Goal: Transaction & Acquisition: Register for event/course

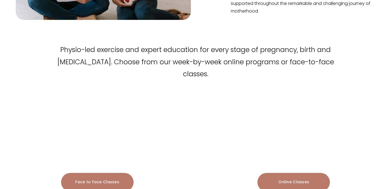
scroll to position [661, 0]
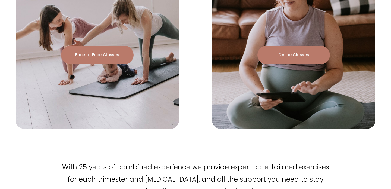
click at [110, 46] on link "Face to Face Classes" at bounding box center [97, 55] width 73 height 18
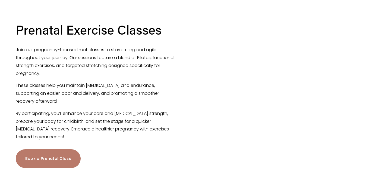
scroll to position [306, 0]
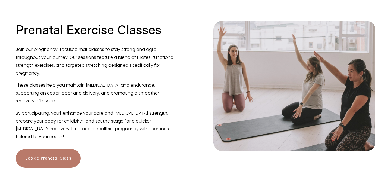
click at [37, 154] on link "Book a Prenatal Class" at bounding box center [48, 158] width 65 height 19
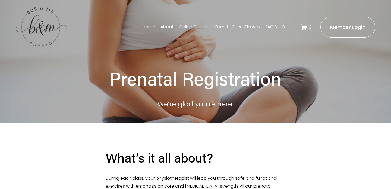
click at [236, 27] on link "Face to Face Classes" at bounding box center [237, 27] width 45 height 9
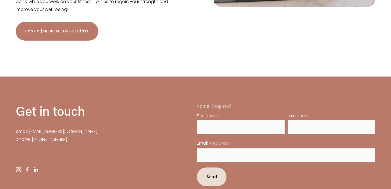
scroll to position [872, 0]
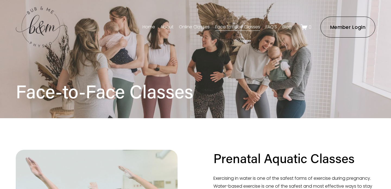
click at [274, 28] on link "FAQ'S" at bounding box center [271, 27] width 11 height 9
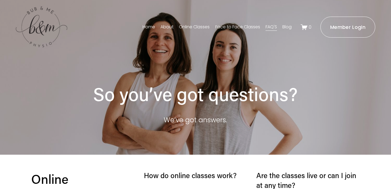
click at [220, 28] on link "Face to Face Classes" at bounding box center [237, 27] width 45 height 9
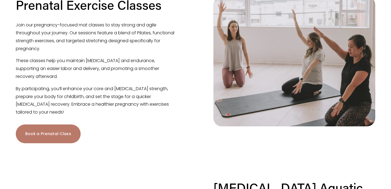
scroll to position [390, 0]
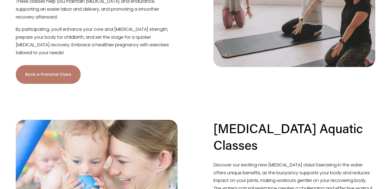
click at [60, 65] on link "Book a Prenatal Class" at bounding box center [48, 74] width 65 height 19
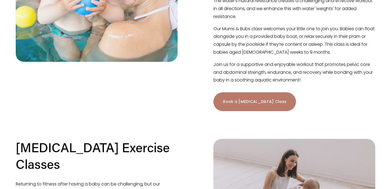
scroll to position [597, 0]
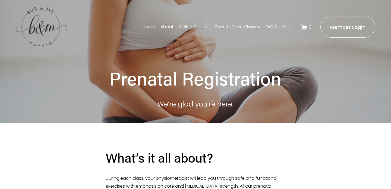
click at [286, 29] on link "Blog" at bounding box center [287, 27] width 9 height 9
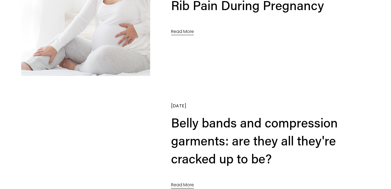
scroll to position [2268, 0]
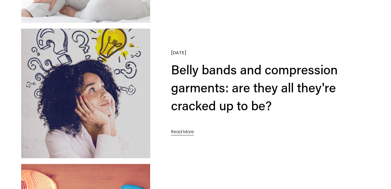
click at [182, 133] on link "Read More" at bounding box center [182, 132] width 23 height 8
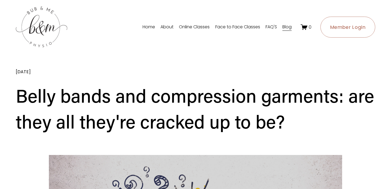
click at [219, 29] on link "Face to Face Classes" at bounding box center [237, 27] width 45 height 9
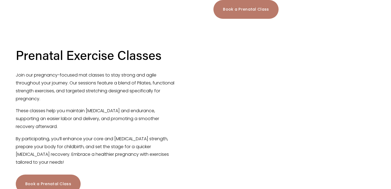
scroll to position [353, 0]
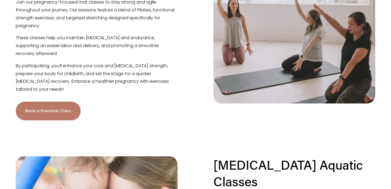
click at [51, 107] on link "Book a Prenatal Class" at bounding box center [48, 110] width 65 height 19
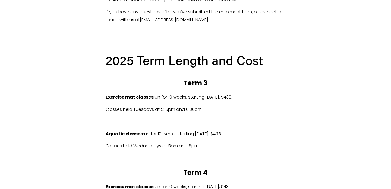
scroll to position [233, 0]
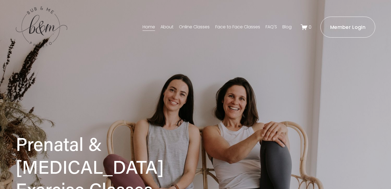
click at [232, 24] on link "Face to Face Classes" at bounding box center [237, 27] width 45 height 9
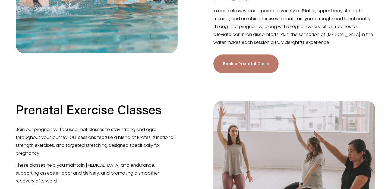
scroll to position [299, 0]
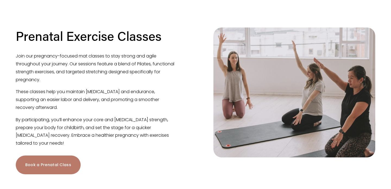
click at [60, 155] on link "Book a Prenatal Class" at bounding box center [48, 164] width 65 height 19
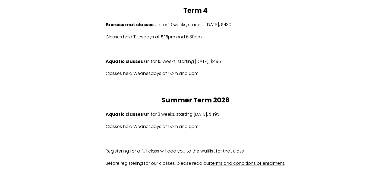
scroll to position [385, 0]
